Goal: Transaction & Acquisition: Purchase product/service

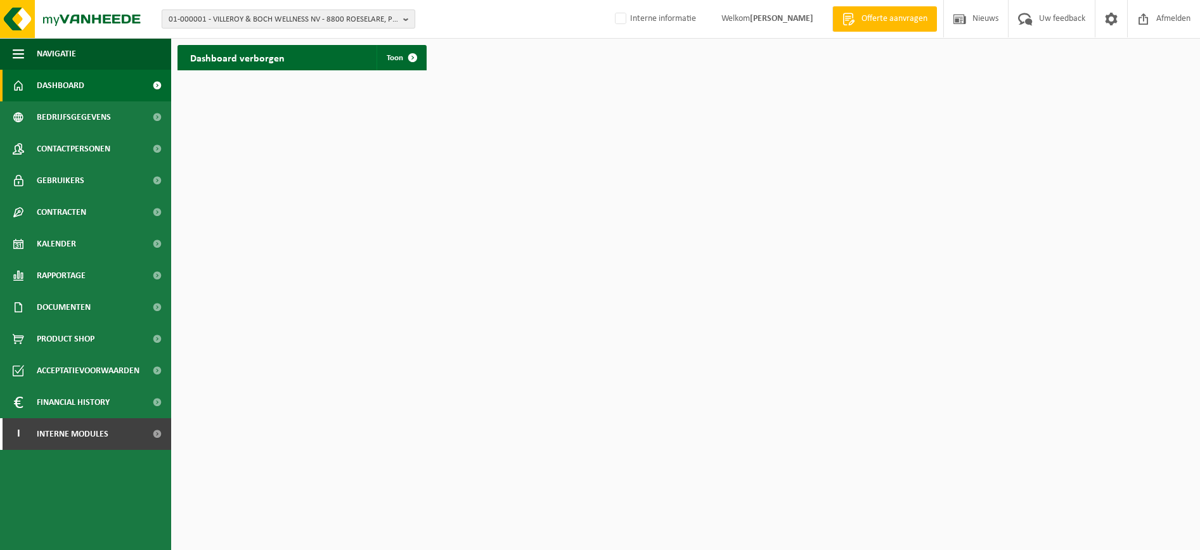
click at [275, 20] on span "01-000001 - VILLEROY & BOCH WELLNESS NV - 8800 ROESELARE, POPULIERSTRAAT 1" at bounding box center [284, 19] width 230 height 19
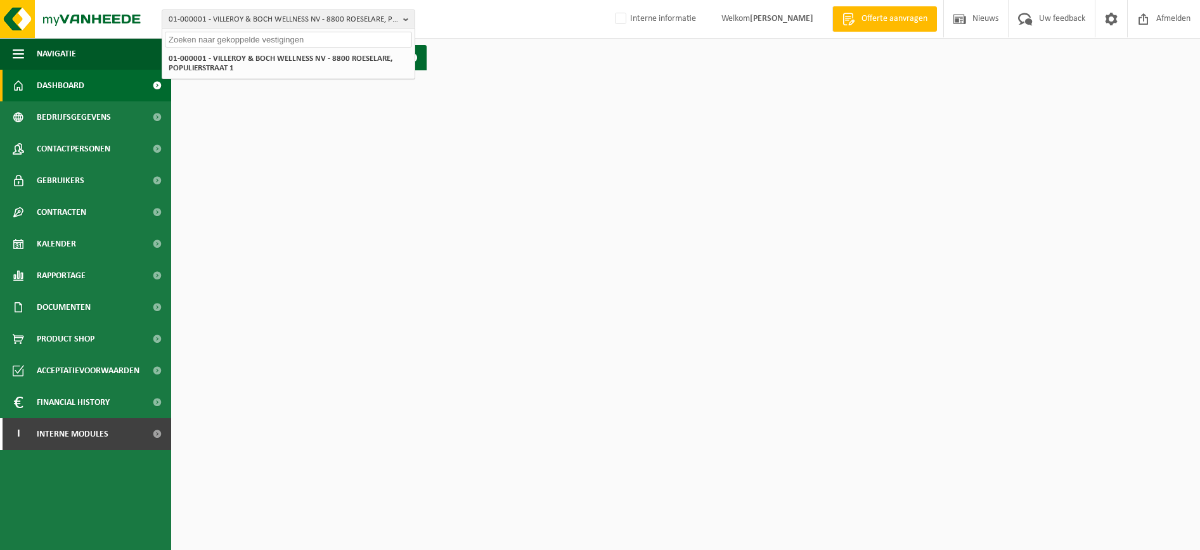
paste input "01-093081"
type input "01-093081"
click at [259, 63] on strong "01-093081 - GARAGE CARROSSERIE ANTOINE - 9500 GERAARDSBERGEN, [STREET_ADDRESS]" at bounding box center [280, 58] width 222 height 10
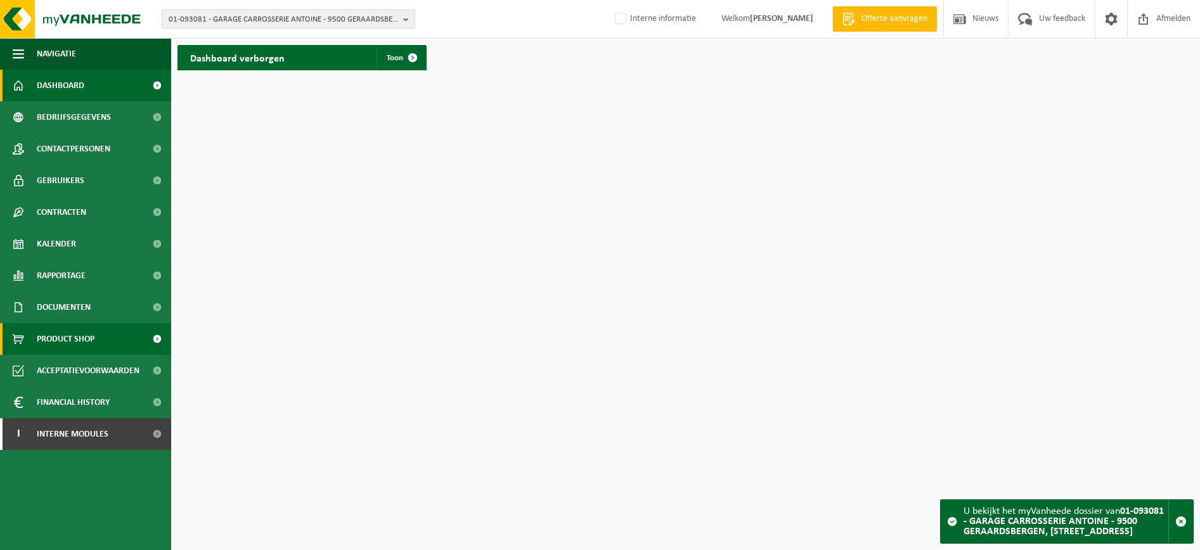
click at [102, 339] on link "Product Shop" at bounding box center [85, 339] width 171 height 32
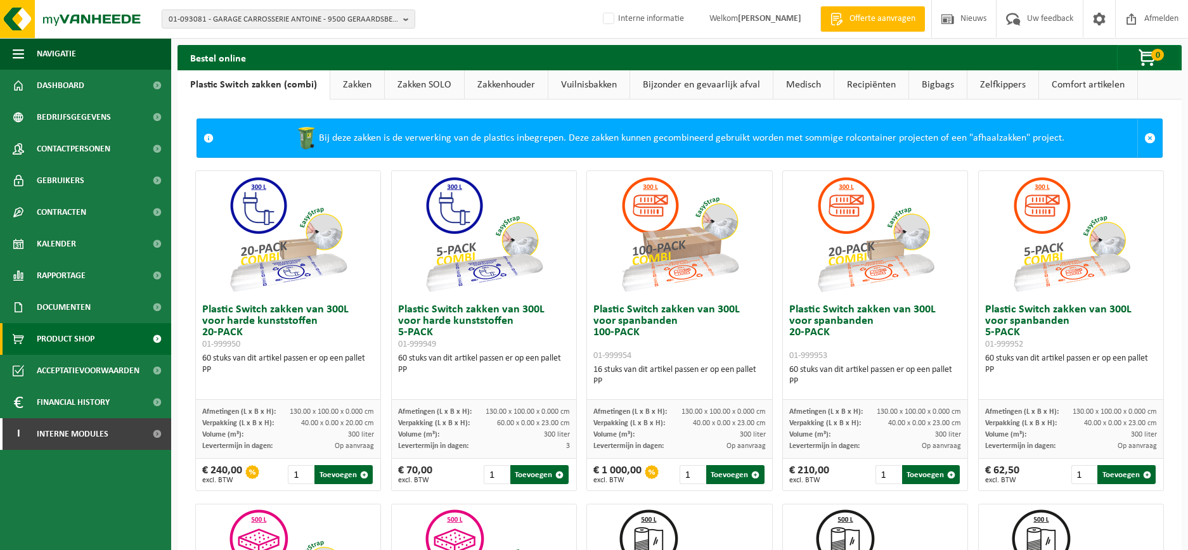
click at [1103, 94] on link "Comfort artikelen" at bounding box center [1088, 84] width 98 height 29
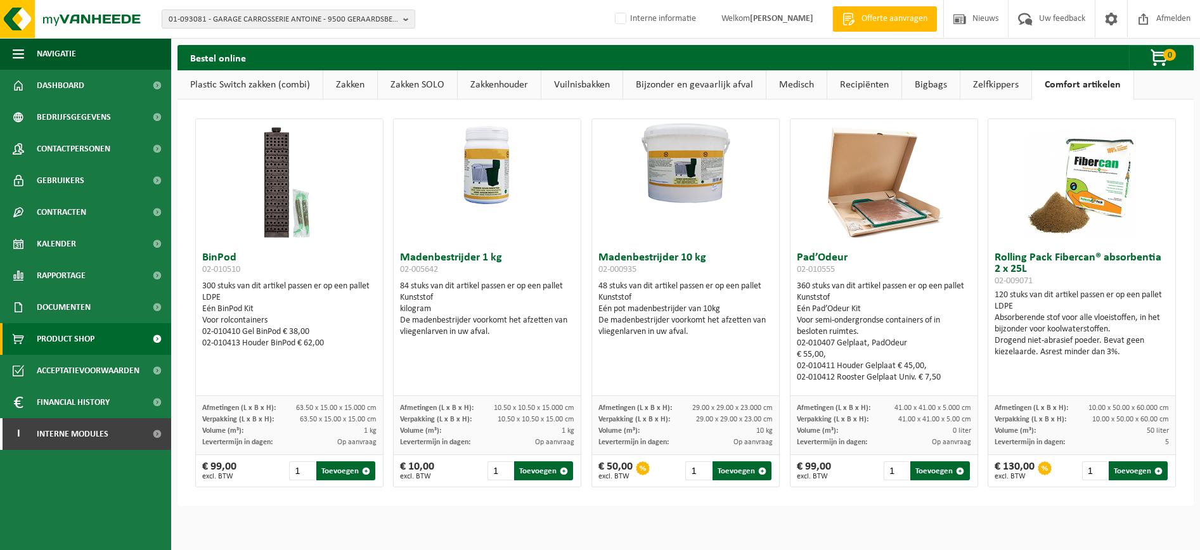
click at [985, 88] on link "Zelfkippers" at bounding box center [996, 84] width 71 height 29
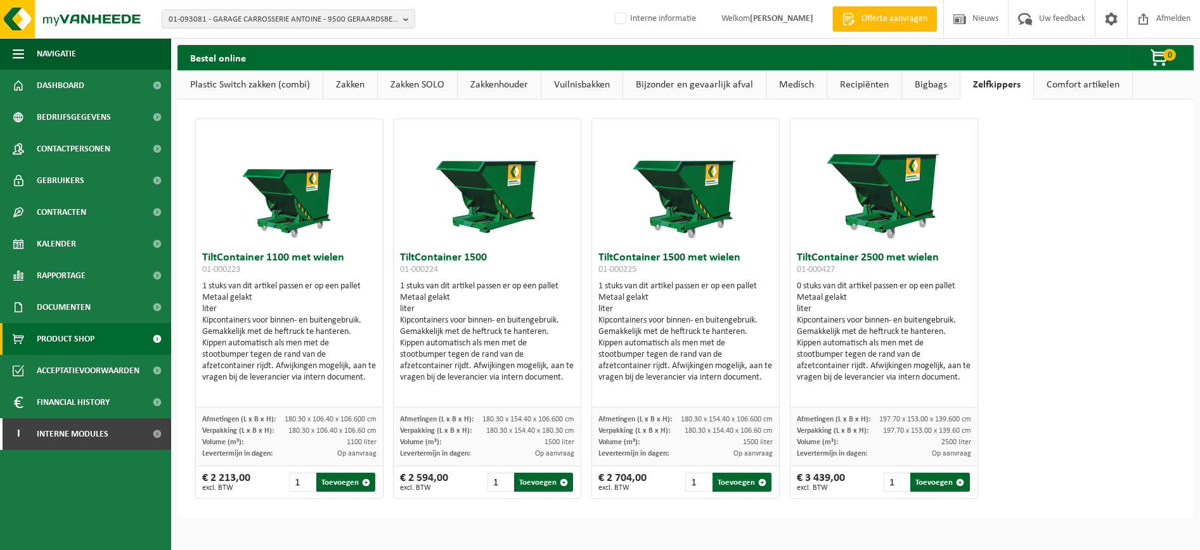
click at [938, 91] on link "Bigbags" at bounding box center [931, 84] width 58 height 29
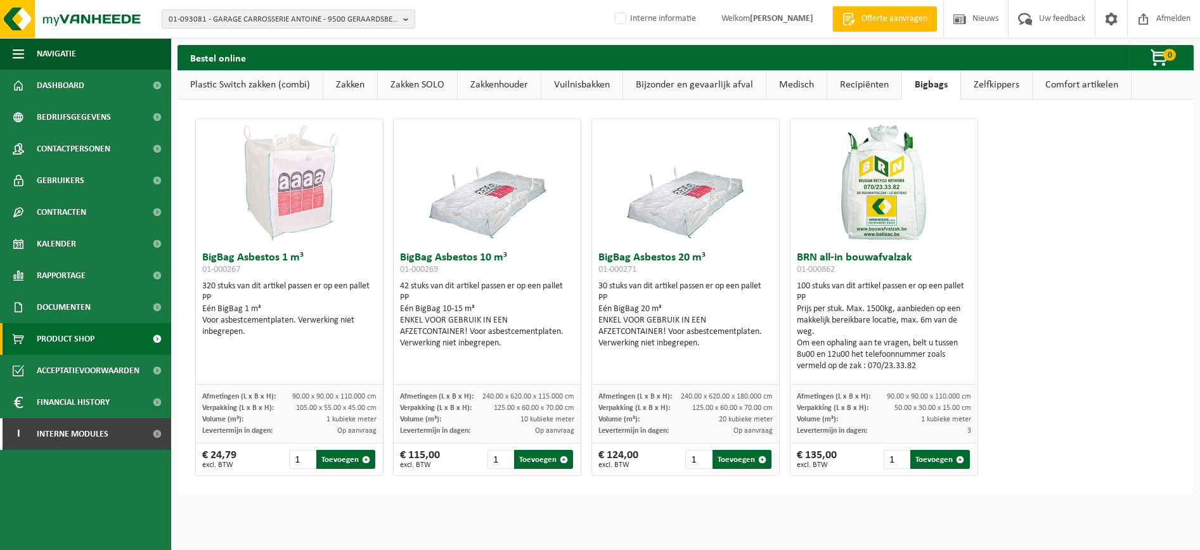
click at [874, 89] on link "Recipiënten" at bounding box center [865, 84] width 74 height 29
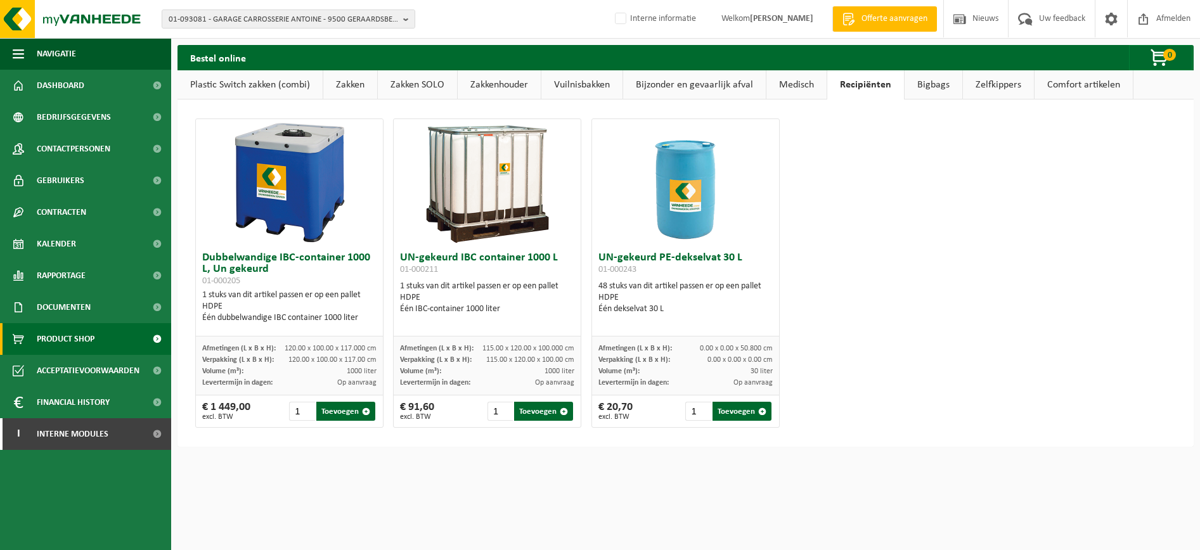
click at [786, 86] on link "Medisch" at bounding box center [797, 84] width 60 height 29
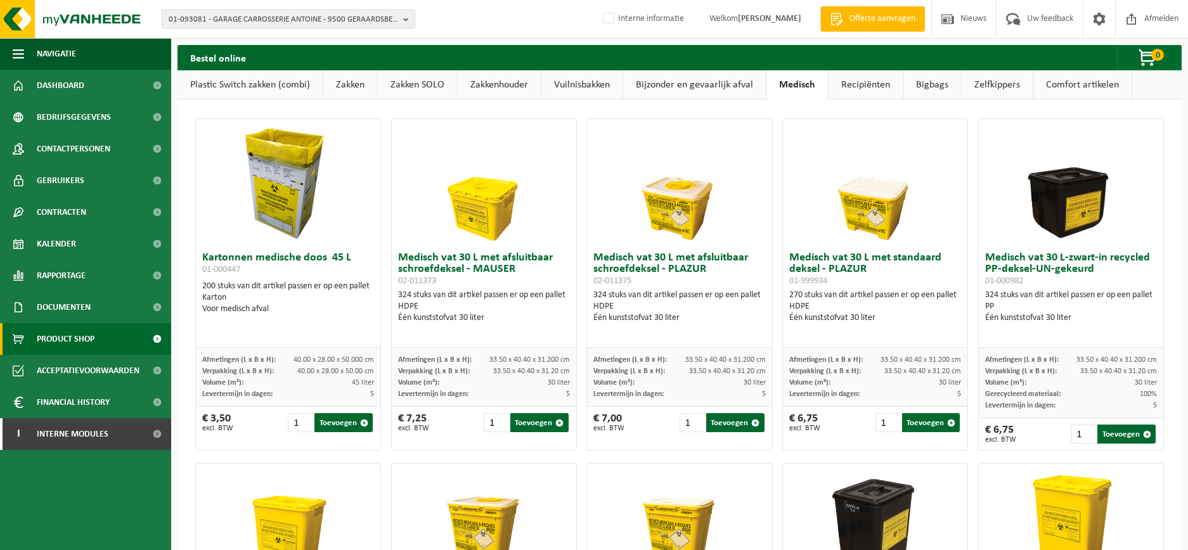
click at [717, 88] on link "Bijzonder en gevaarlijk afval" at bounding box center [694, 84] width 143 height 29
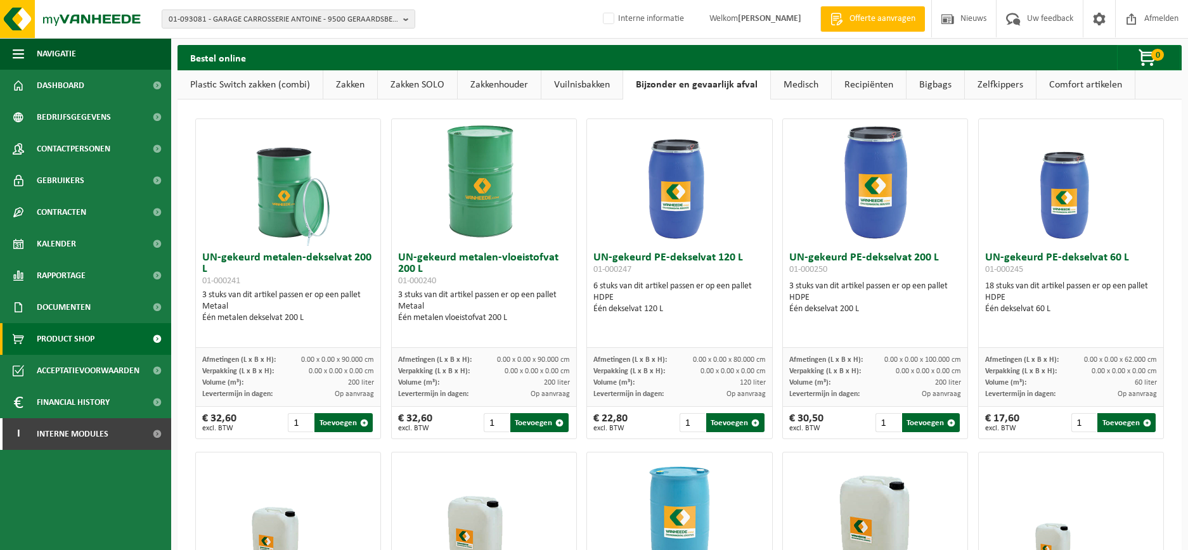
click at [572, 91] on link "Vuilnisbakken" at bounding box center [582, 84] width 81 height 29
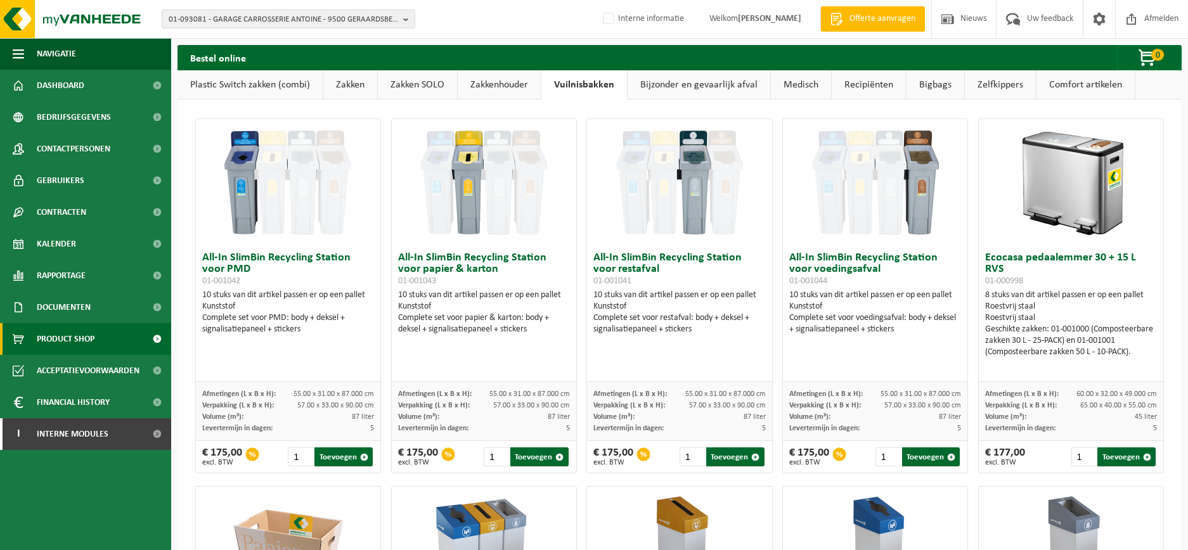
click at [490, 86] on link "Zakkenhouder" at bounding box center [499, 84] width 83 height 29
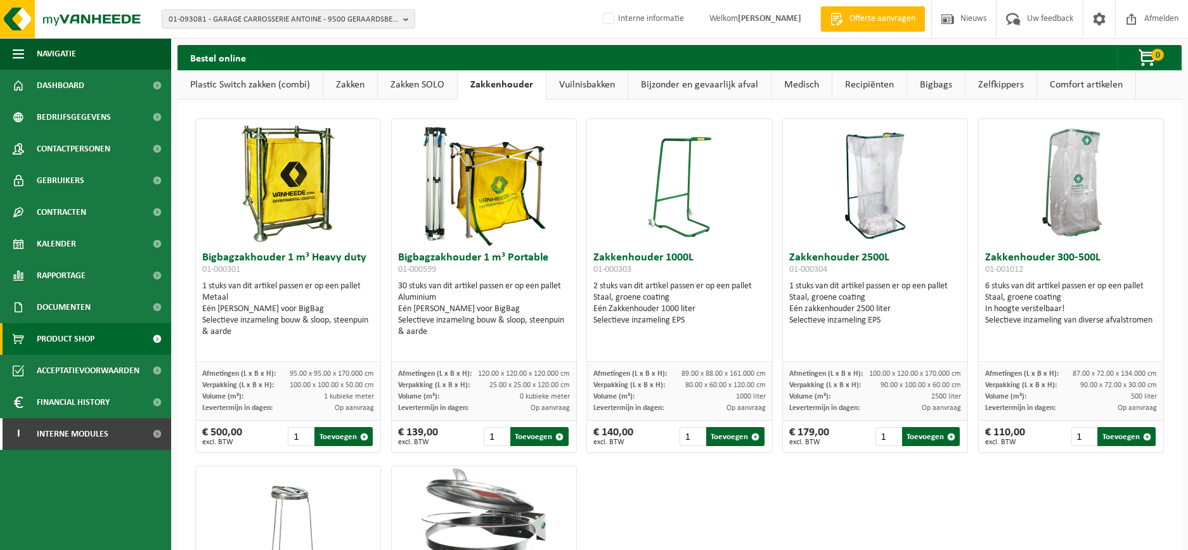
click at [863, 88] on link "Recipiënten" at bounding box center [870, 84] width 74 height 29
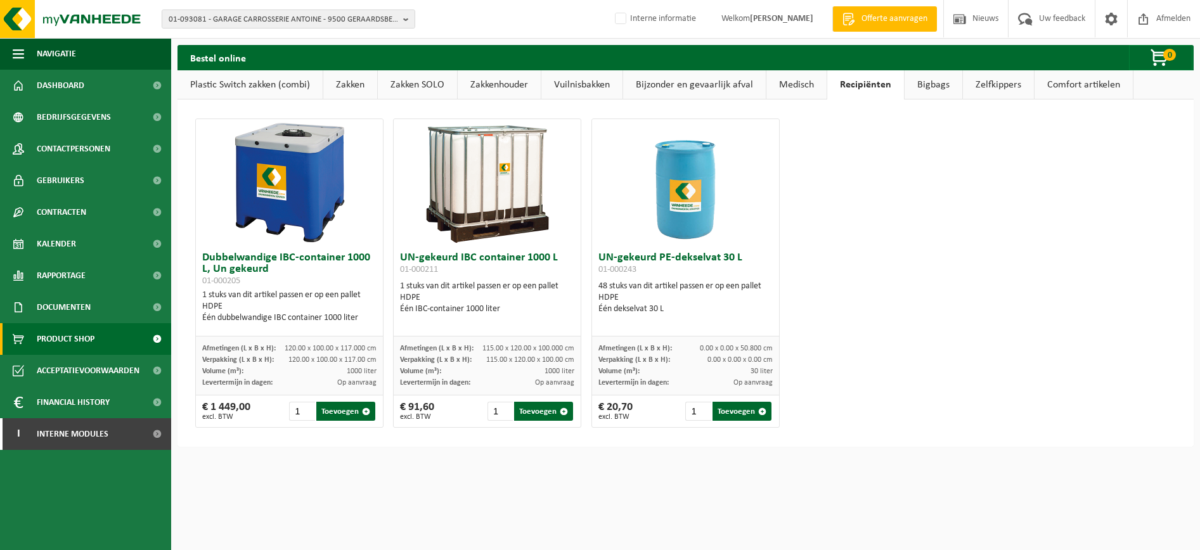
click at [594, 93] on link "Vuilnisbakken" at bounding box center [582, 84] width 81 height 29
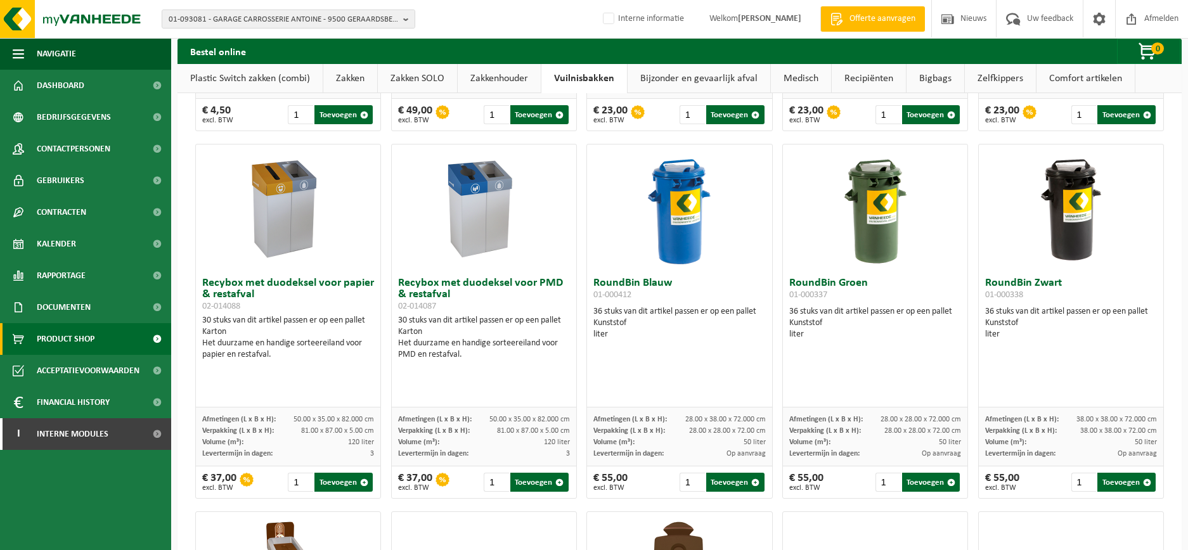
scroll to position [713, 0]
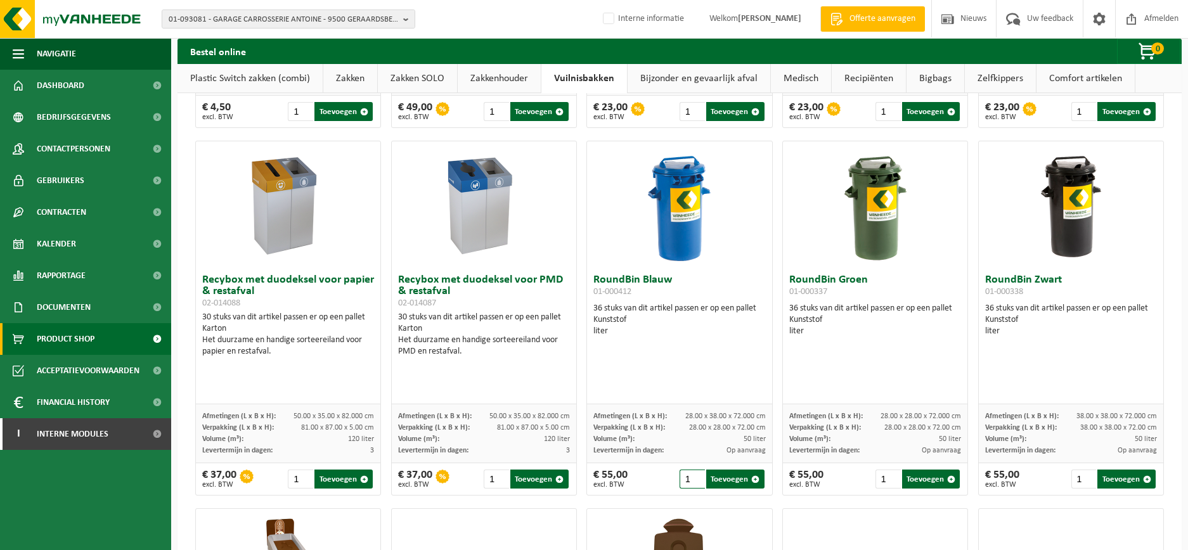
drag, startPoint x: 690, startPoint y: 487, endPoint x: 663, endPoint y: 469, distance: 32.0
click at [670, 487] on div "€ 55,00 excl. BTW 1 Toevoegen" at bounding box center [679, 480] width 185 height 32
click at [734, 476] on button "Toevoegen" at bounding box center [735, 479] width 58 height 19
type input "1"
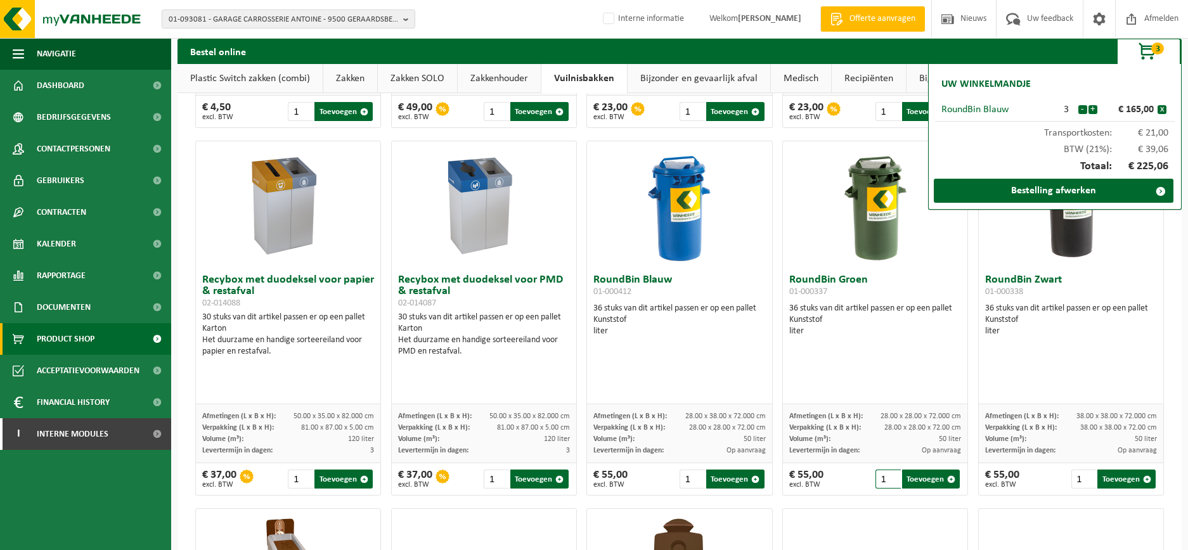
click at [876, 479] on input "1" at bounding box center [888, 479] width 25 height 19
drag, startPoint x: 876, startPoint y: 479, endPoint x: 848, endPoint y: 469, distance: 29.7
click at [852, 481] on div "€ 55,00 excl. BTW 1 Toevoegen" at bounding box center [875, 480] width 185 height 32
click at [919, 485] on button "Toevoegen" at bounding box center [931, 479] width 58 height 19
type input "1"
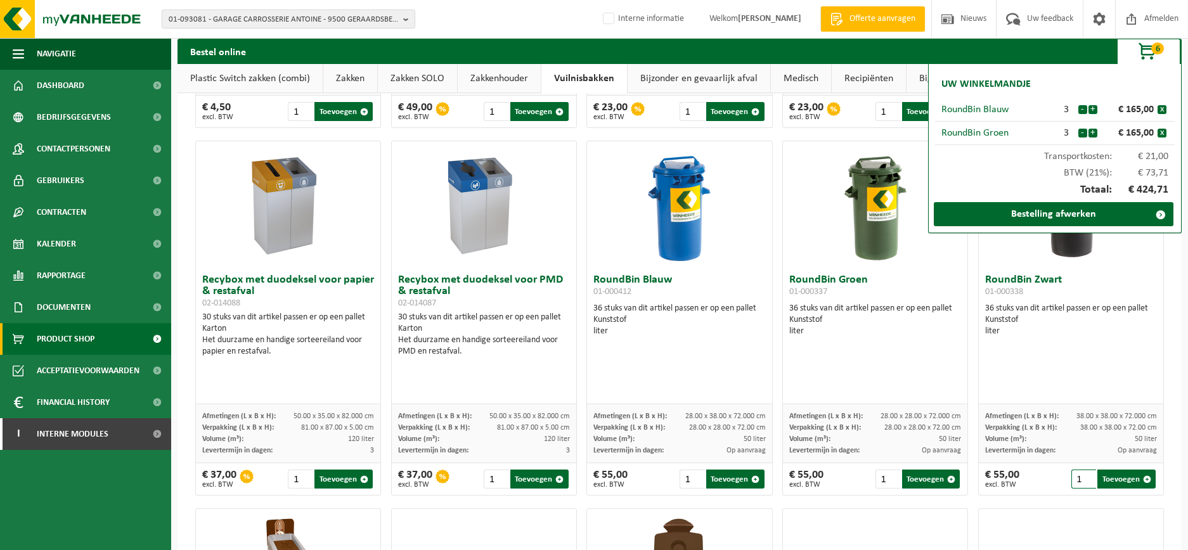
click at [1072, 481] on input "1" at bounding box center [1084, 479] width 25 height 19
drag, startPoint x: 1072, startPoint y: 479, endPoint x: 999, endPoint y: 460, distance: 74.8
click at [1025, 474] on div "€ 55,00 excl. BTW 1 Toevoegen" at bounding box center [1071, 480] width 185 height 32
click at [1114, 476] on button "Toevoegen" at bounding box center [1127, 479] width 58 height 19
type input "1"
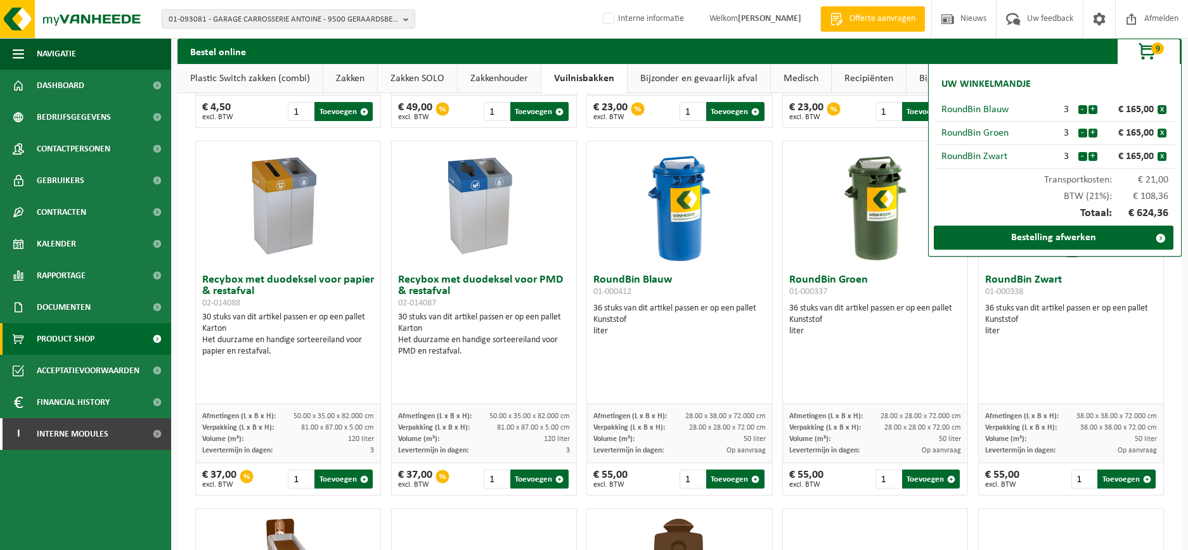
click at [499, 79] on link "Zakkenhouder" at bounding box center [499, 78] width 83 height 29
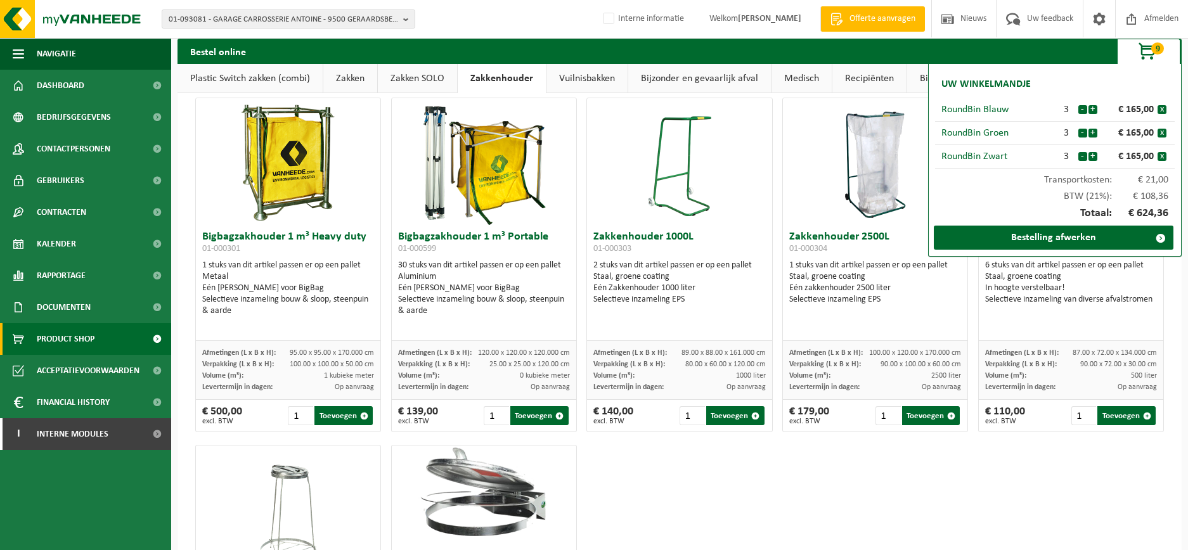
scroll to position [0, 0]
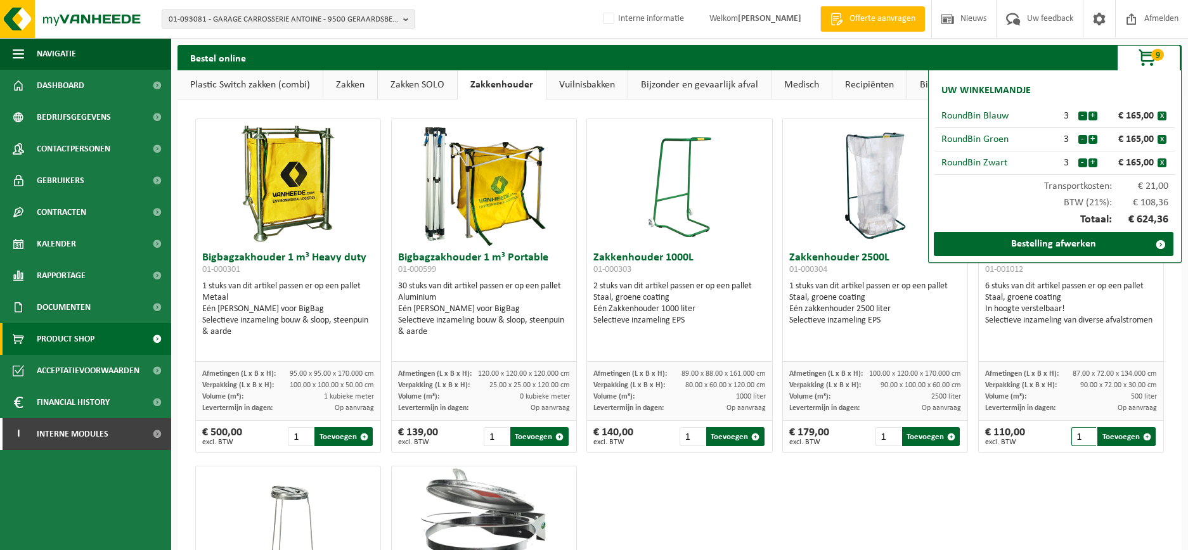
drag, startPoint x: 1072, startPoint y: 441, endPoint x: 1030, endPoint y: 422, distance: 45.4
click at [1039, 434] on div "€ 110,00 excl. BTW 1 Toevoegen" at bounding box center [1071, 437] width 185 height 32
click at [1120, 432] on button "Toevoegen" at bounding box center [1127, 436] width 58 height 19
type input "1"
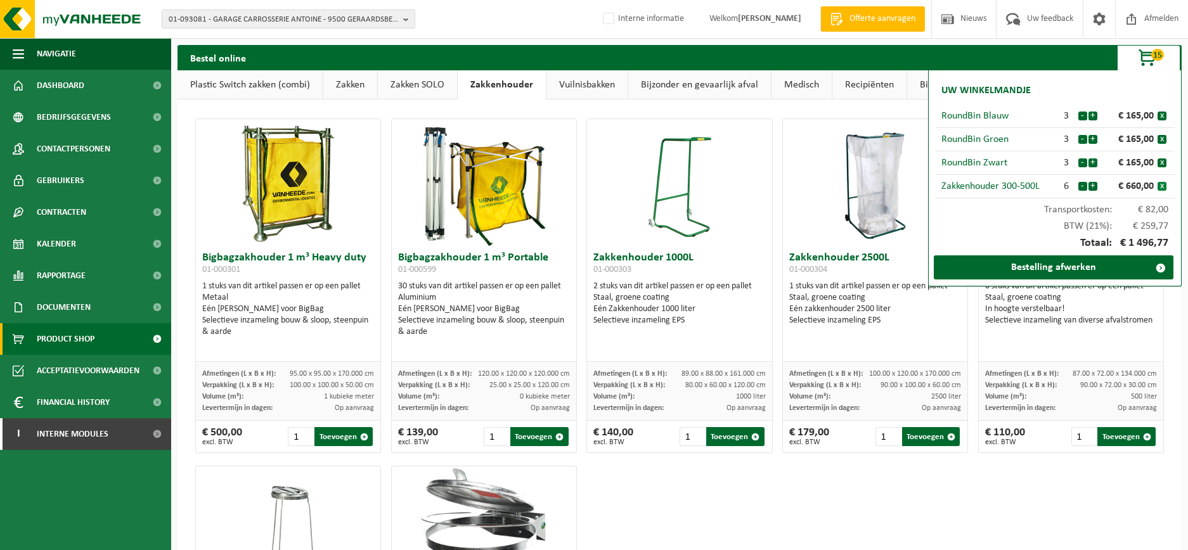
click at [1163, 184] on button "x" at bounding box center [1162, 186] width 9 height 9
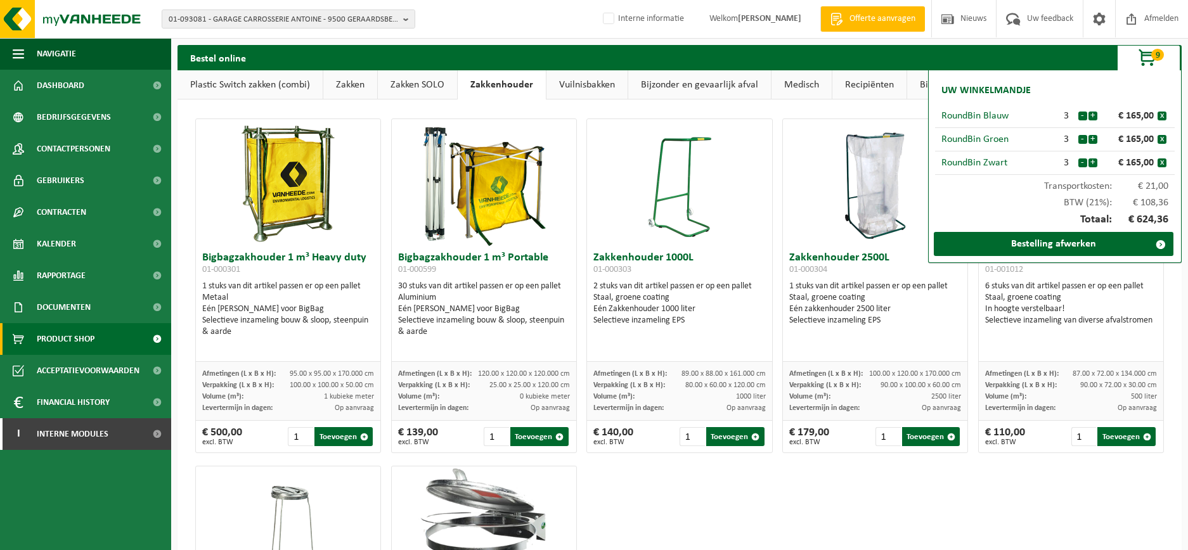
drag, startPoint x: 736, startPoint y: 532, endPoint x: 564, endPoint y: 289, distance: 298.0
click at [736, 531] on div "Bigbagzakhouder 1 m³ Heavy duty 01-000301 1 stuks van dit artikel passen er op …" at bounding box center [679, 459] width 979 height 695
click at [357, 85] on link "Zakken" at bounding box center [350, 84] width 54 height 29
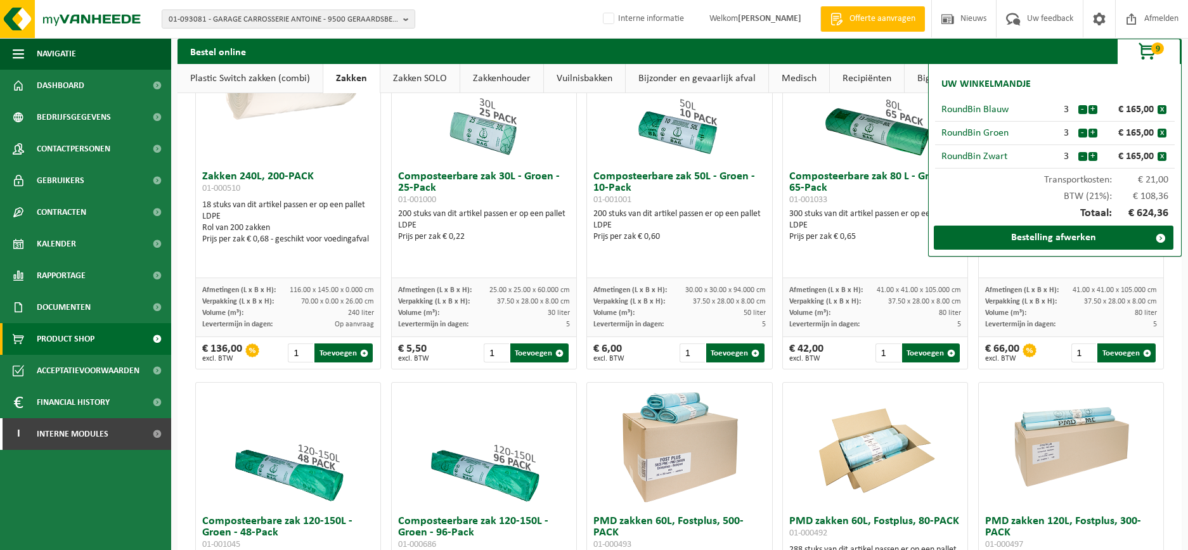
scroll to position [476, 0]
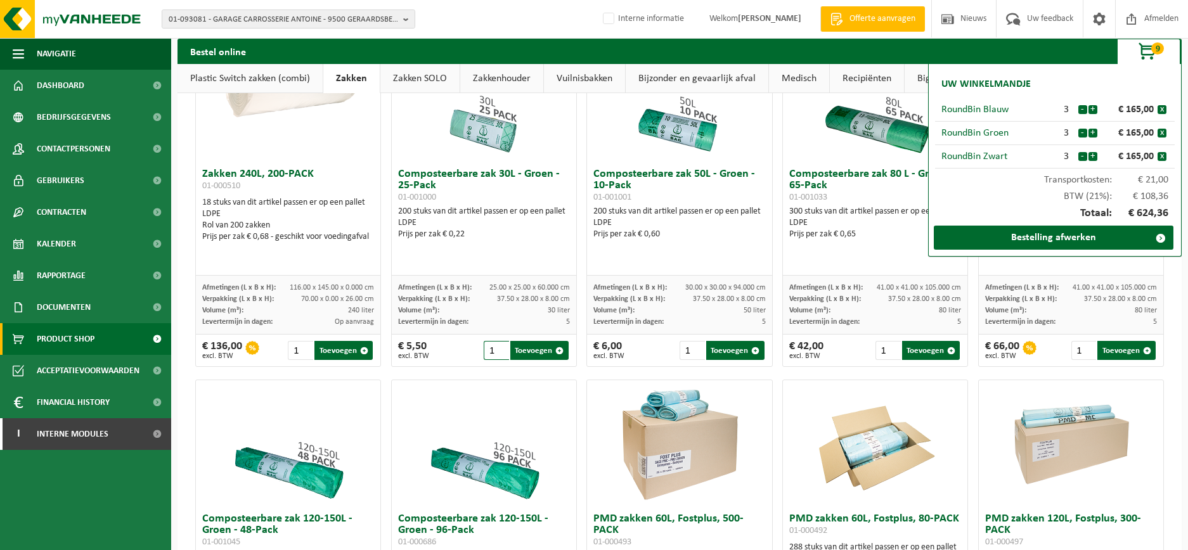
click at [491, 352] on input "1" at bounding box center [496, 350] width 25 height 19
drag, startPoint x: 490, startPoint y: 354, endPoint x: 474, endPoint y: 357, distance: 16.8
click at [474, 357] on div "€ 5,50 excl. BTW 1 Toevoegen" at bounding box center [484, 351] width 185 height 32
click at [529, 351] on button "Toevoegen" at bounding box center [539, 350] width 58 height 19
type input "1"
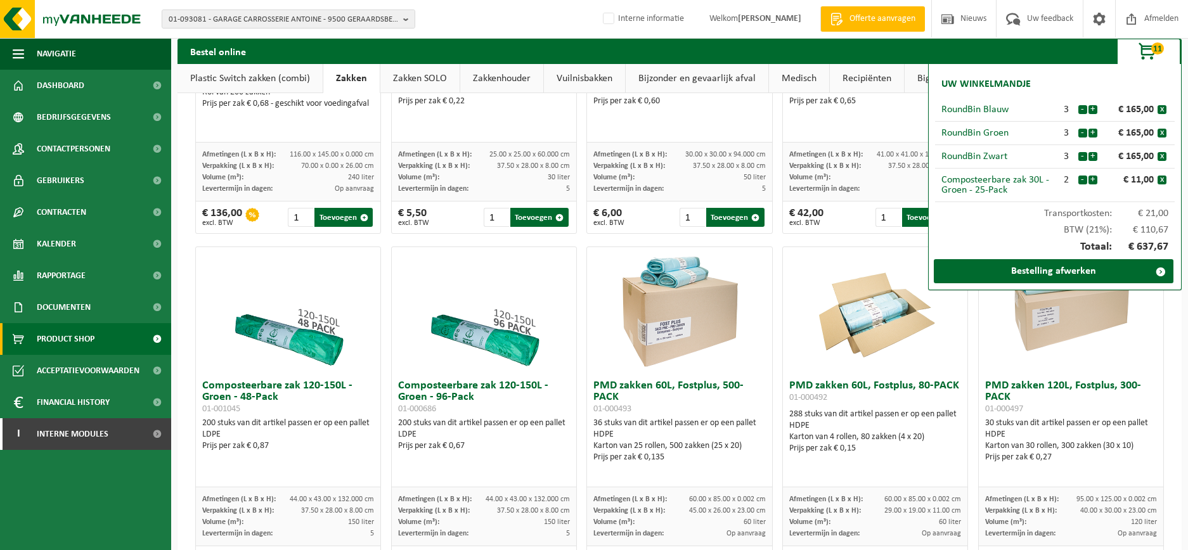
scroll to position [634, 0]
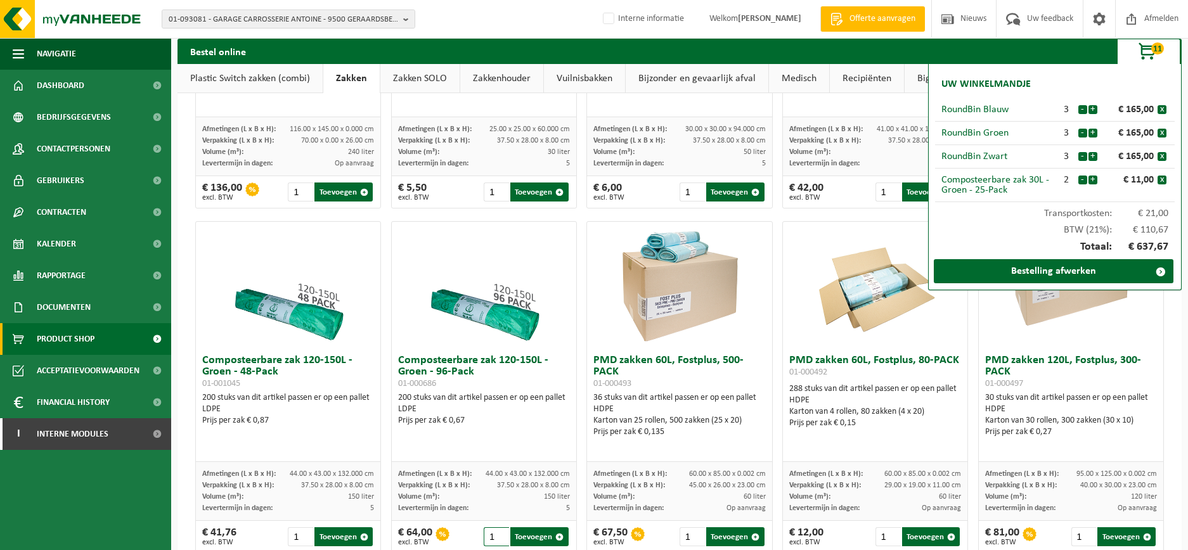
click at [495, 537] on input "1" at bounding box center [496, 537] width 25 height 19
click at [517, 540] on button "Toevoegen" at bounding box center [539, 537] width 58 height 19
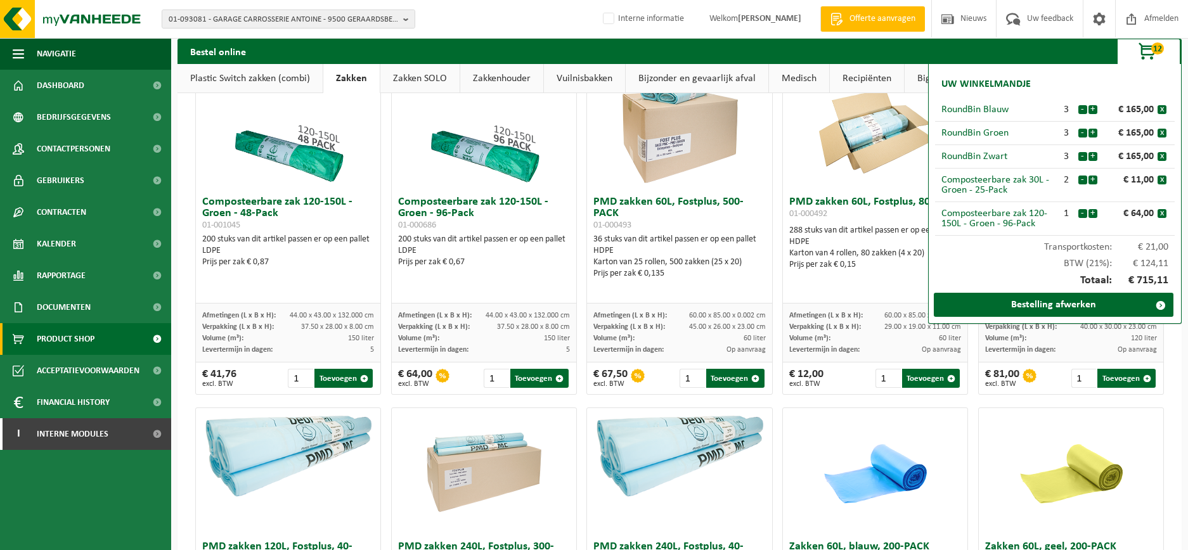
scroll to position [476, 0]
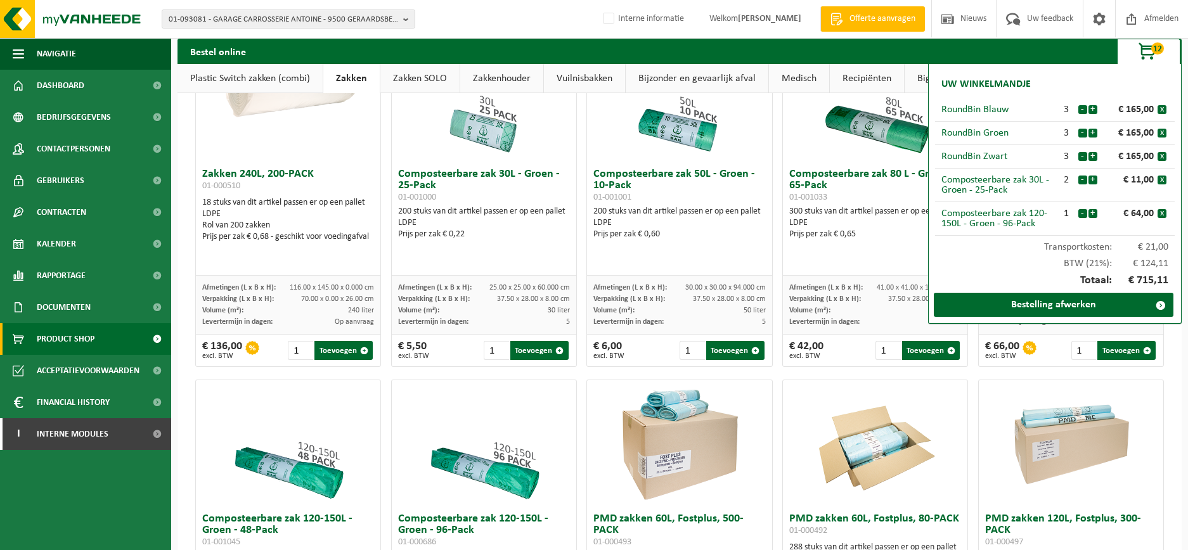
click at [232, 73] on link "Plastic Switch zakken (combi)" at bounding box center [250, 78] width 145 height 29
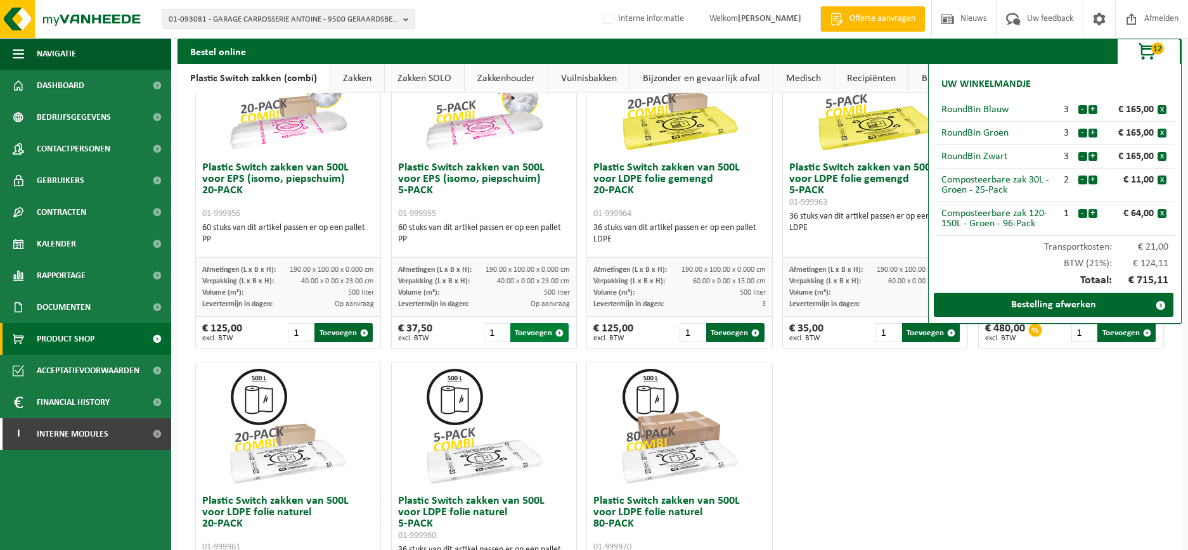
click at [531, 332] on button "Toevoegen" at bounding box center [539, 332] width 58 height 19
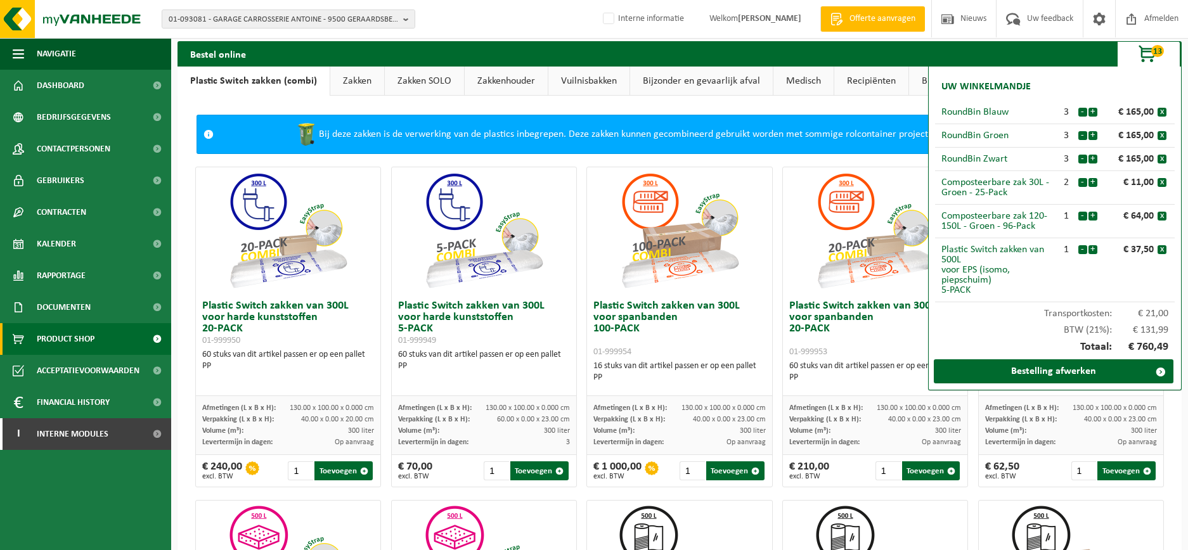
scroll to position [0, 0]
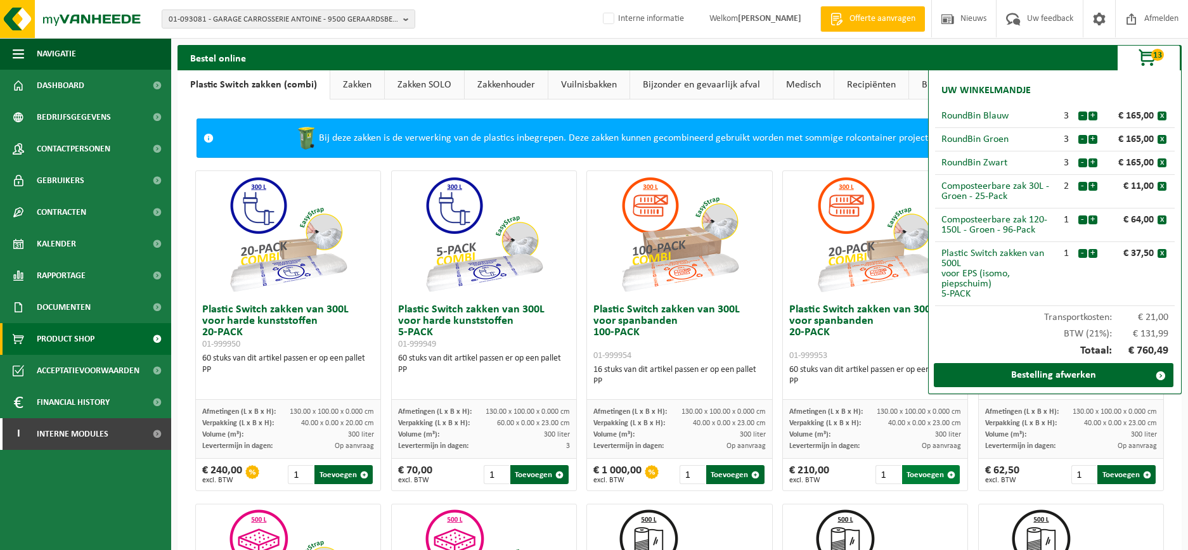
click at [915, 479] on button "Toevoegen" at bounding box center [931, 474] width 58 height 19
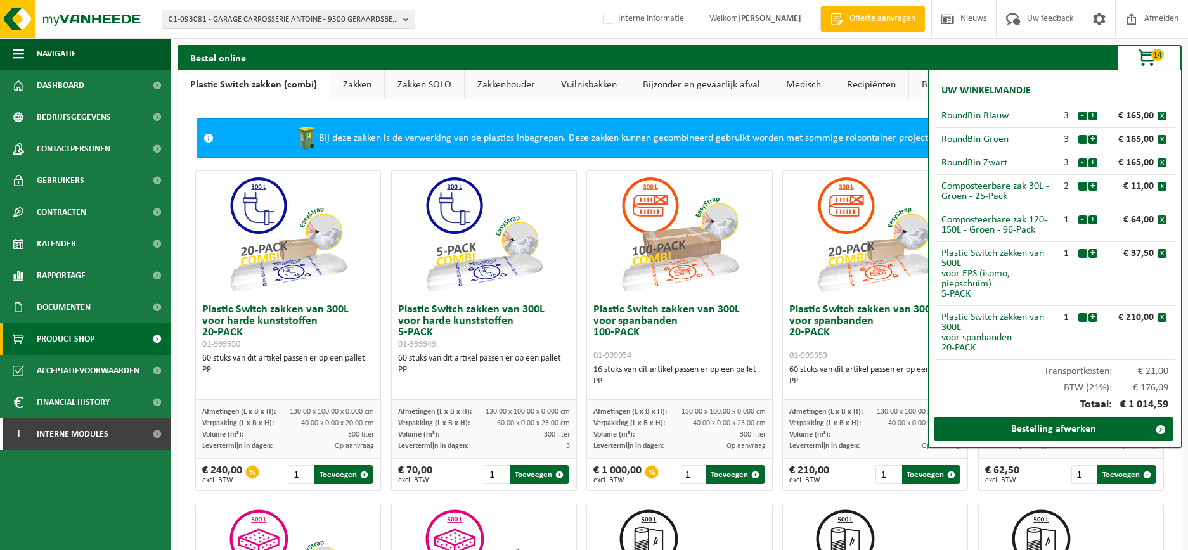
click at [509, 77] on link "Zakkenhouder" at bounding box center [506, 84] width 83 height 29
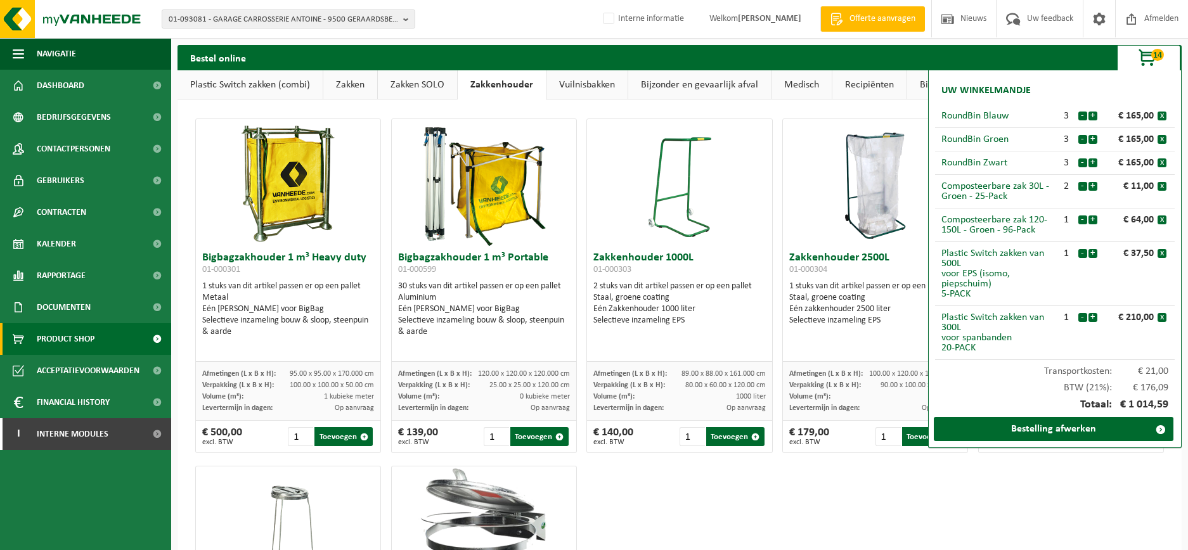
click at [878, 539] on div "Bigbagzakhouder 1 m³ Heavy duty 01-000301 1 stuks van dit artikel passen er op …" at bounding box center [679, 459] width 979 height 695
click at [878, 516] on div "Bigbagzakhouder 1 m³ Heavy duty 01-000301 1 stuks van dit artikel passen er op …" at bounding box center [679, 459] width 979 height 695
click at [1143, 55] on span "button" at bounding box center [1148, 58] width 63 height 25
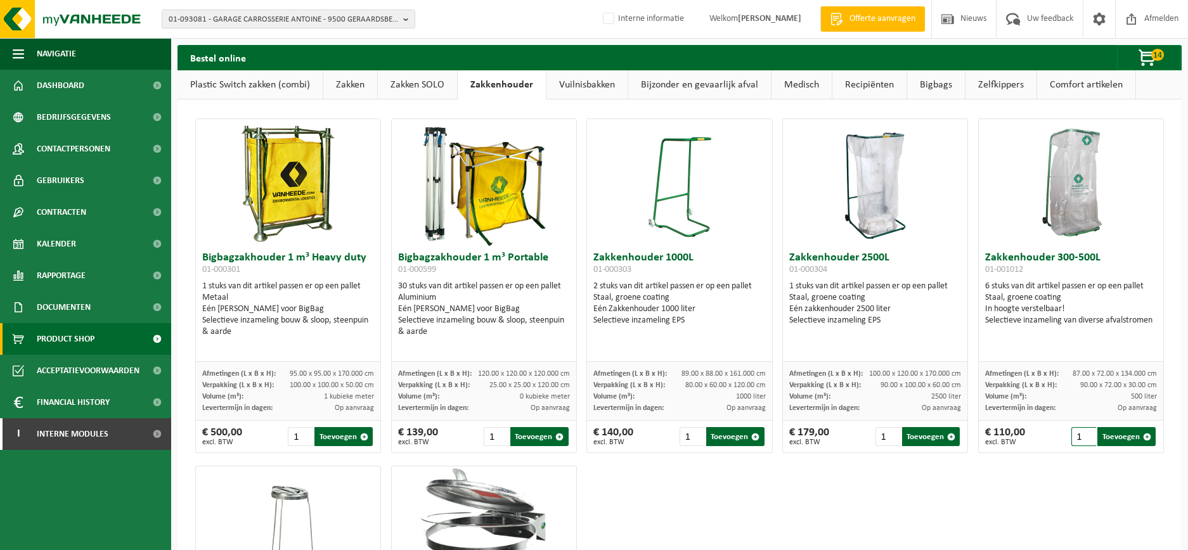
click at [1073, 441] on input "1" at bounding box center [1084, 436] width 25 height 19
click at [1121, 433] on button "Toevoegen" at bounding box center [1127, 436] width 58 height 19
click at [1151, 50] on span "button" at bounding box center [1148, 58] width 63 height 25
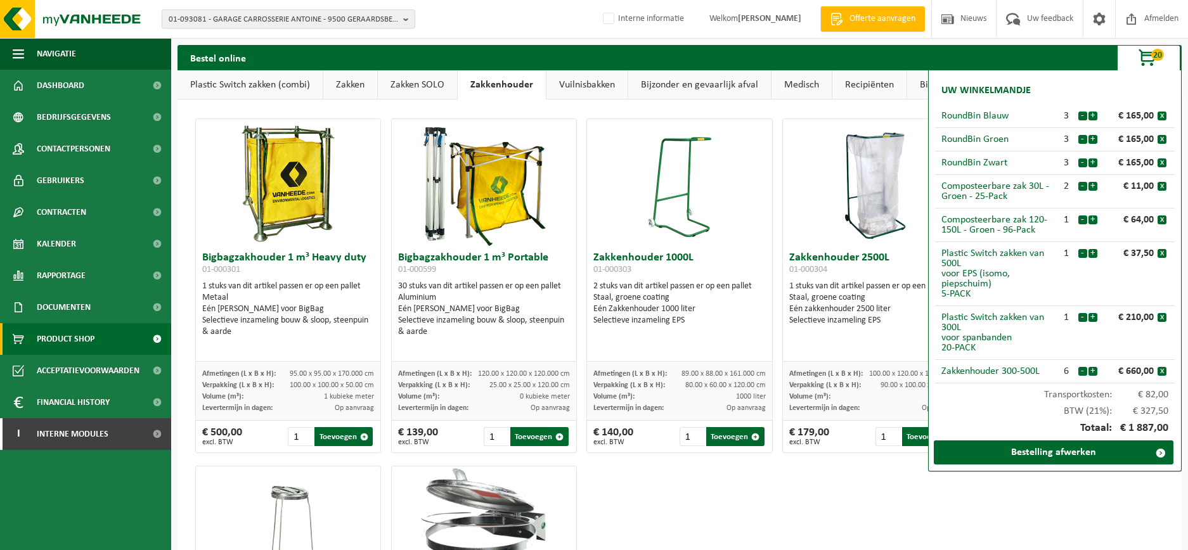
click at [168, 496] on ul "Navigatie Offerte aanvragen Nieuws Uw feedback Afmelden Dashboard Bedrijfsgegev…" at bounding box center [85, 294] width 171 height 512
click at [1162, 113] on button "x" at bounding box center [1162, 116] width 9 height 9
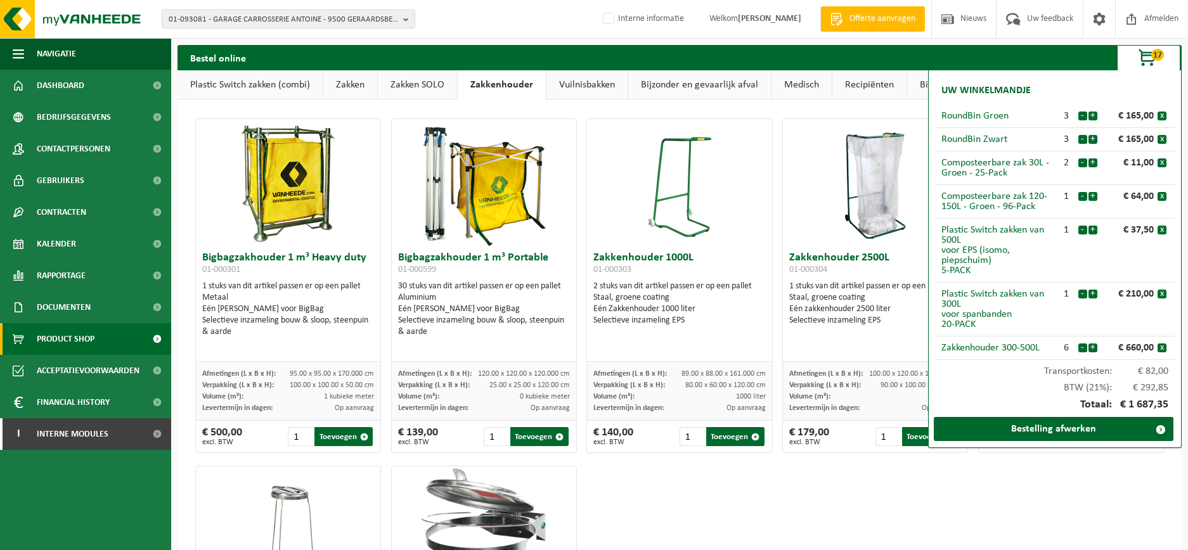
click at [1162, 113] on button "x" at bounding box center [1162, 116] width 9 height 9
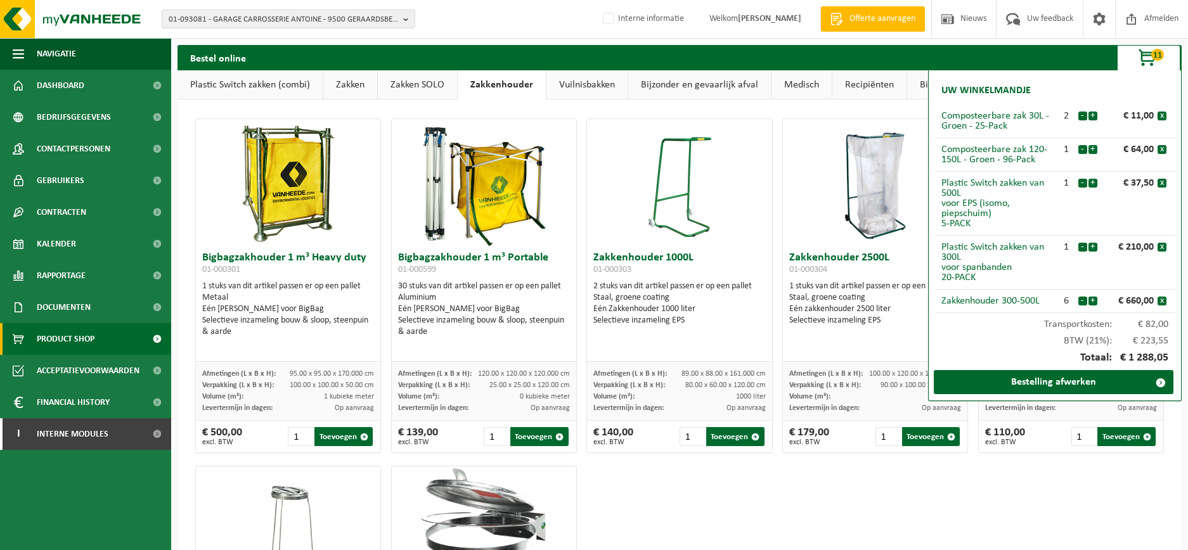
click at [1162, 113] on button "x" at bounding box center [1162, 116] width 9 height 9
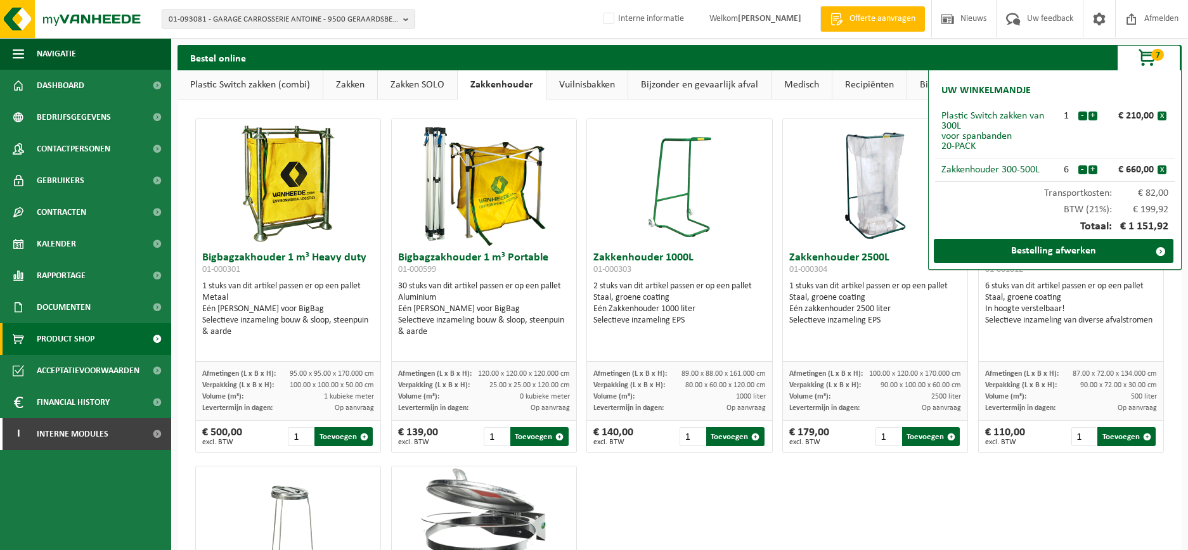
click at [1162, 113] on button "x" at bounding box center [1162, 116] width 9 height 9
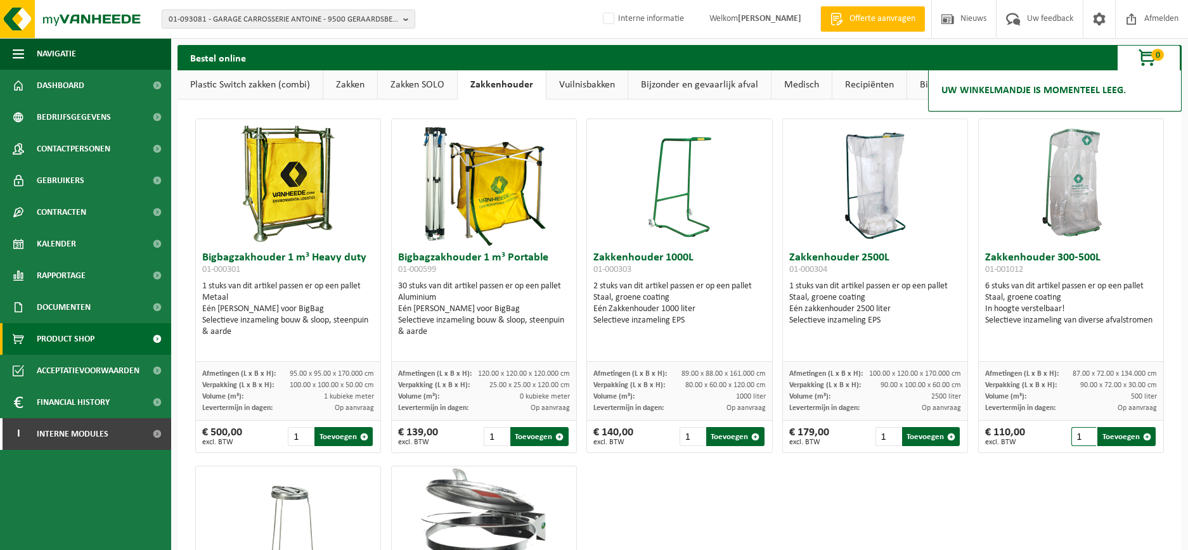
drag, startPoint x: 1070, startPoint y: 438, endPoint x: 1034, endPoint y: 432, distance: 36.0
click at [1040, 437] on div "€ 110,00 excl. BTW 1 Toevoegen" at bounding box center [1071, 437] width 185 height 32
click at [1115, 442] on button "Toevoegen" at bounding box center [1127, 436] width 58 height 19
type input "1"
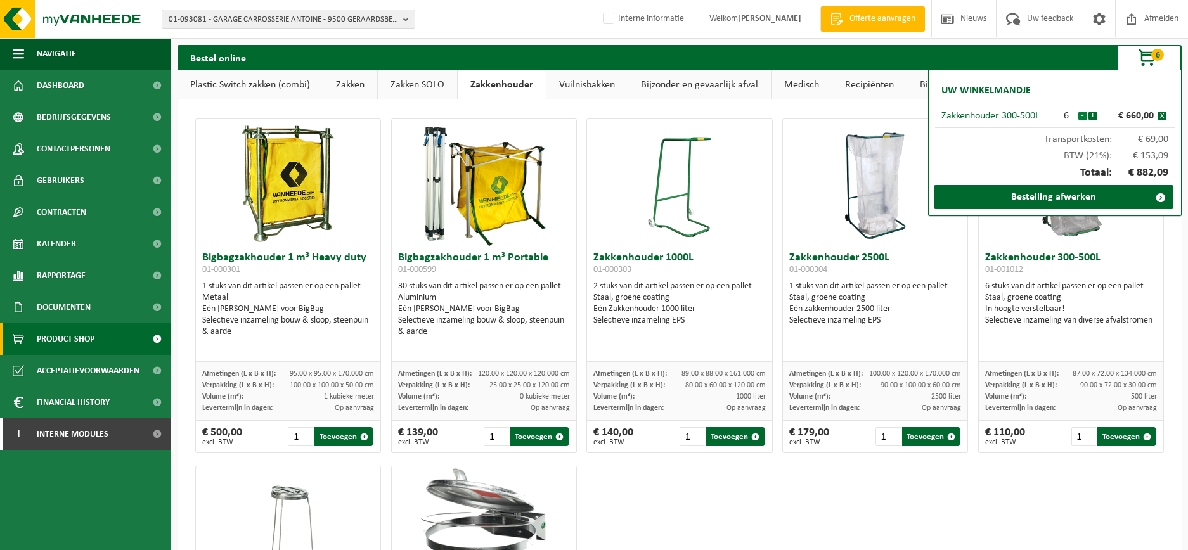
click at [1085, 114] on button "-" at bounding box center [1083, 116] width 9 height 9
click at [1084, 114] on button "-" at bounding box center [1083, 116] width 9 height 9
click at [1082, 114] on button "-" at bounding box center [1083, 116] width 9 height 9
click at [708, 514] on div "Bigbagzakhouder 1 m³ Heavy duty 01-000301 1 stuks van dit artikel passen er op …" at bounding box center [679, 459] width 979 height 695
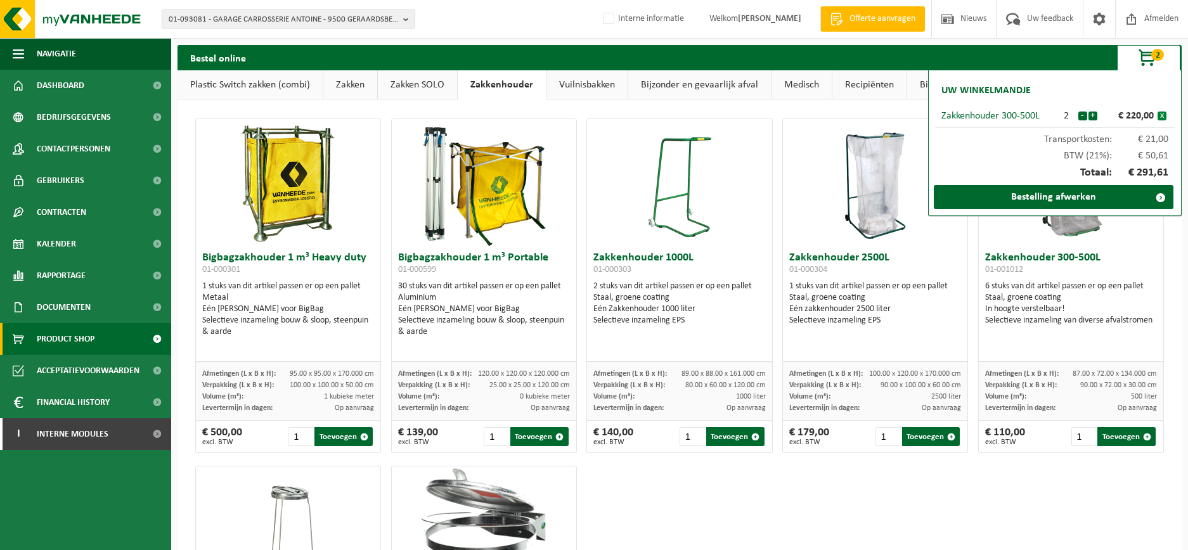
click at [1163, 112] on button "x" at bounding box center [1162, 116] width 9 height 9
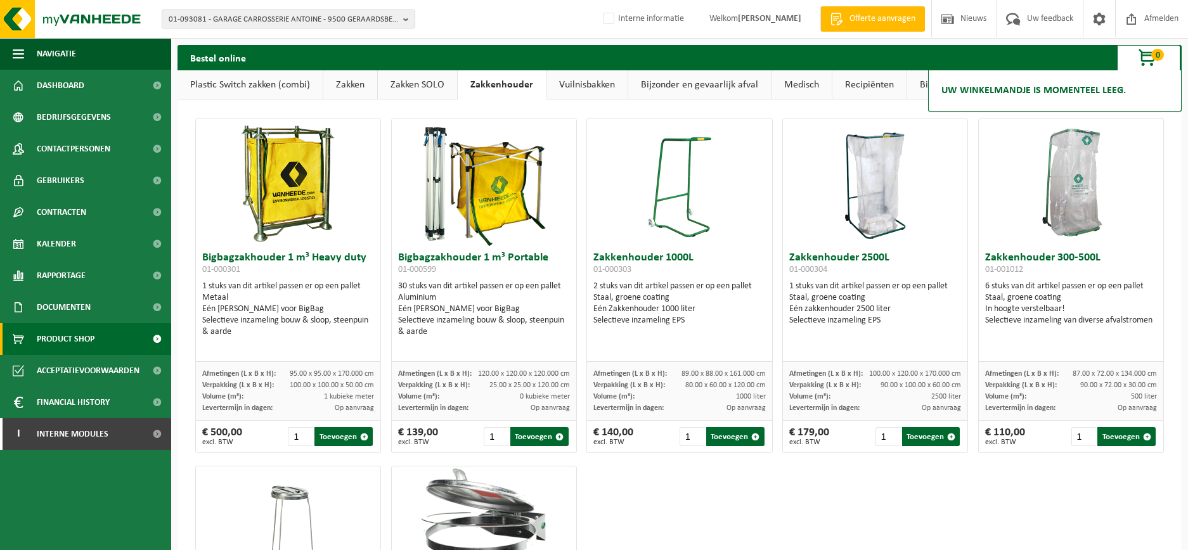
click at [741, 86] on link "Bijzonder en gevaarlijk afval" at bounding box center [699, 84] width 143 height 29
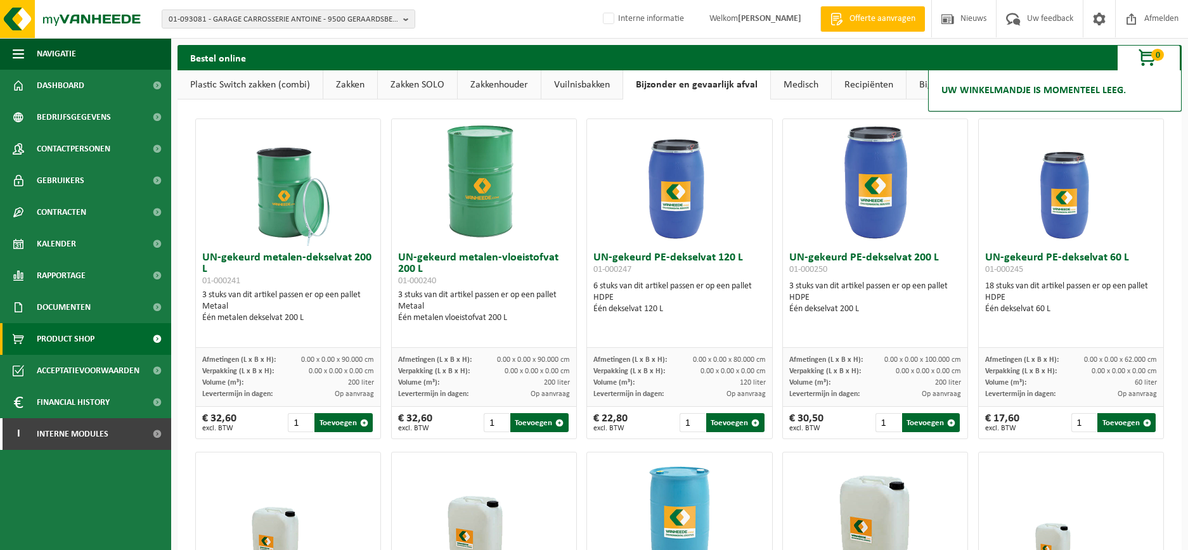
click at [876, 79] on link "Recipiënten" at bounding box center [869, 84] width 74 height 29
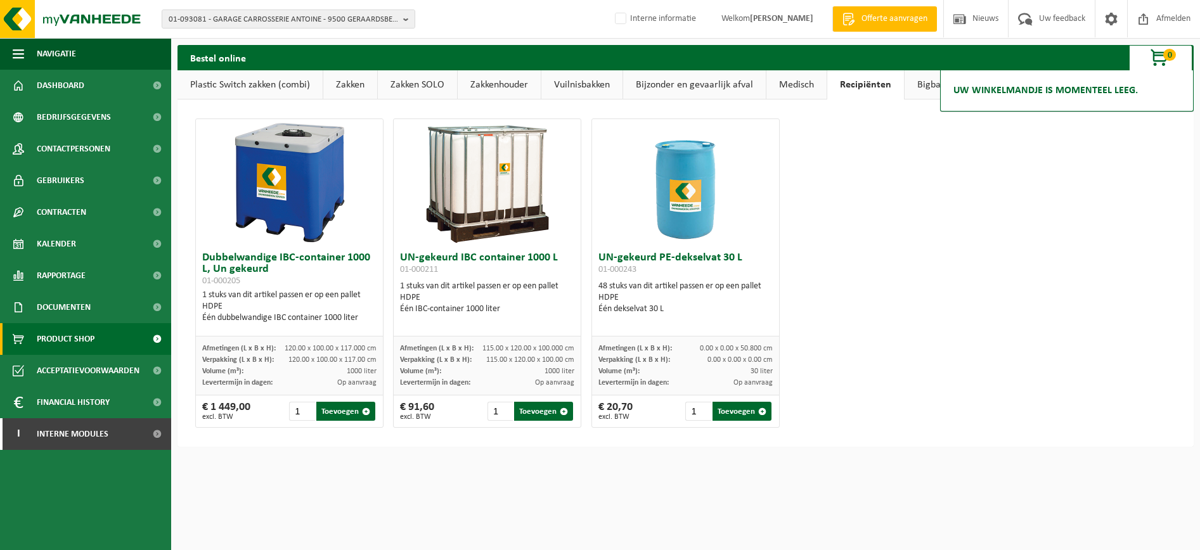
click at [910, 86] on link "Bigbags" at bounding box center [934, 84] width 58 height 29
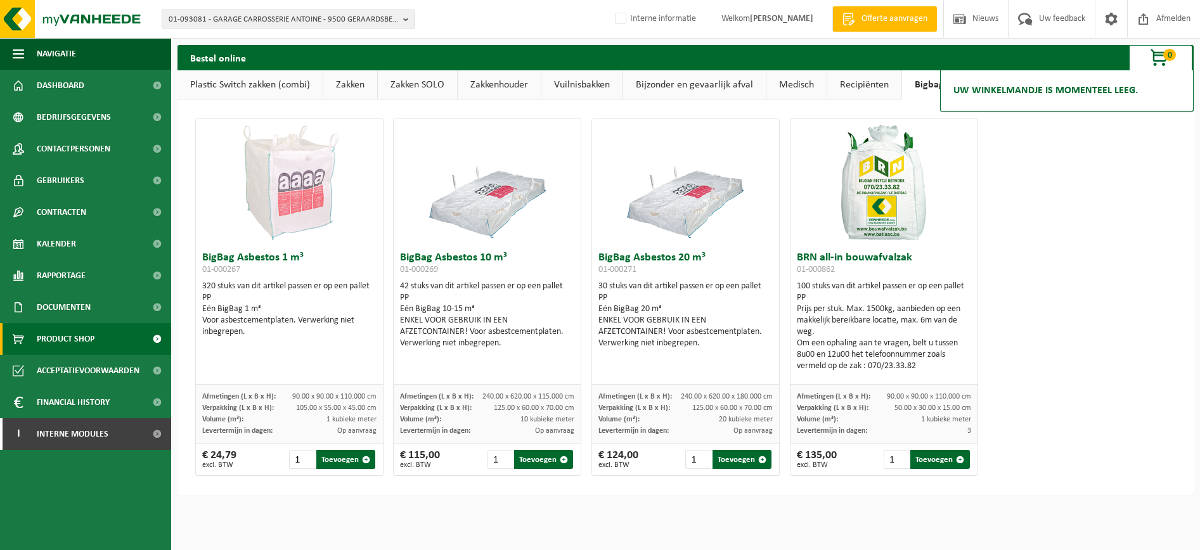
click at [1083, 246] on div "BigBag Asbestos 1 m³ 01-000267 320 stuks van dit artikel passen er op een palle…" at bounding box center [685, 297] width 991 height 370
click at [806, 94] on link "Medisch" at bounding box center [797, 84] width 60 height 29
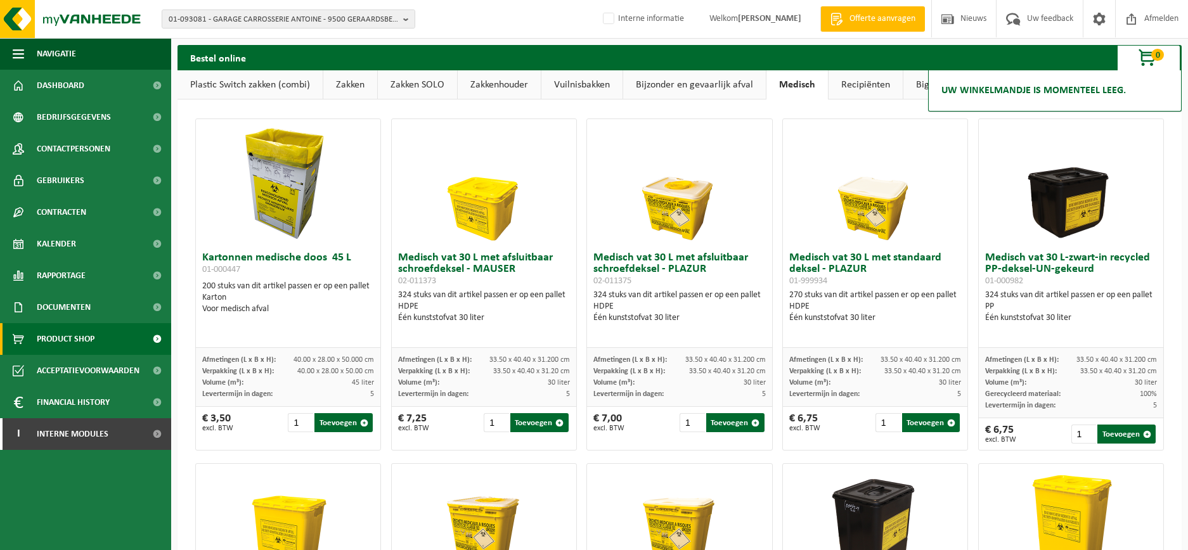
click at [713, 90] on link "Bijzonder en gevaarlijk afval" at bounding box center [694, 84] width 143 height 29
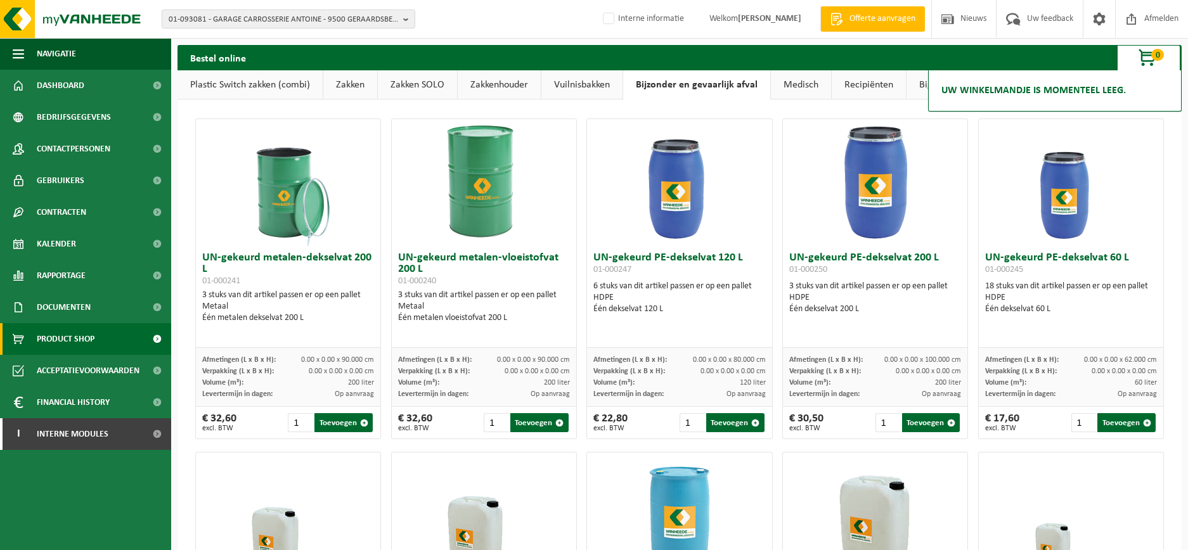
click at [606, 88] on link "Vuilnisbakken" at bounding box center [582, 84] width 81 height 29
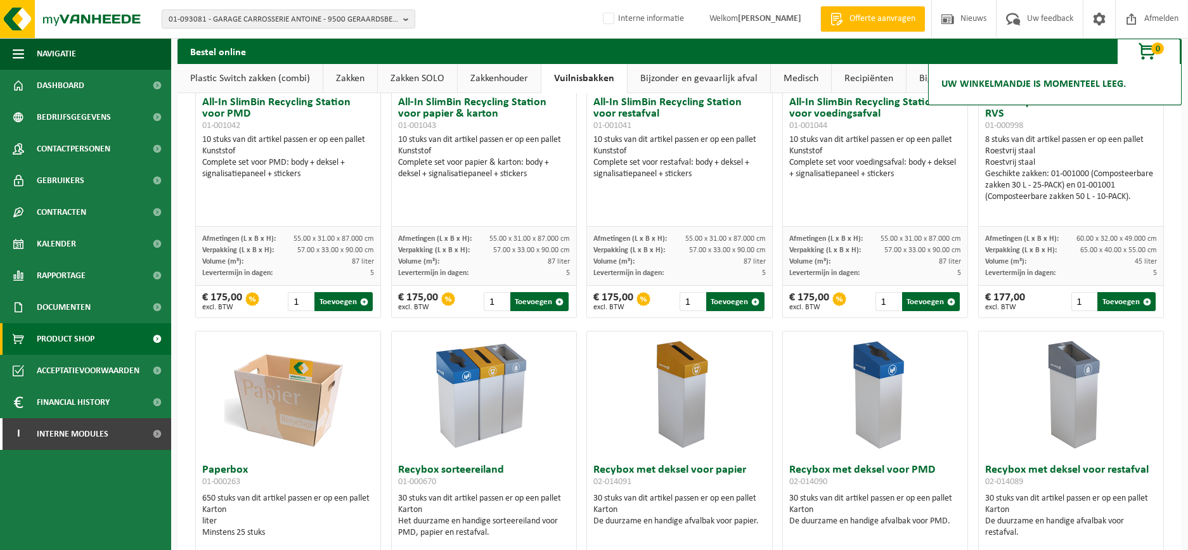
scroll to position [159, 0]
